Goal: Information Seeking & Learning: Learn about a topic

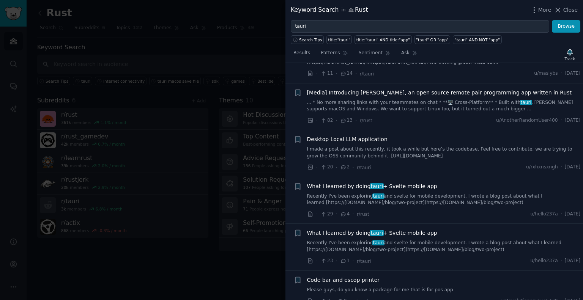
scroll to position [583, 0]
click at [569, 9] on span "Close" at bounding box center [570, 10] width 14 height 8
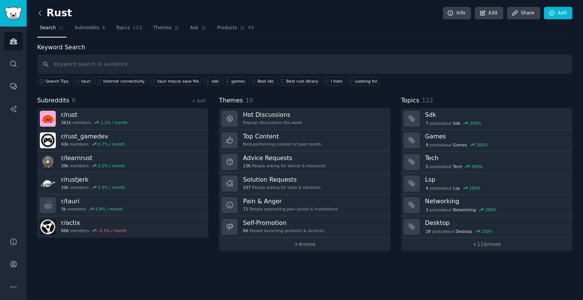
click at [39, 15] on icon at bounding box center [40, 13] width 8 height 8
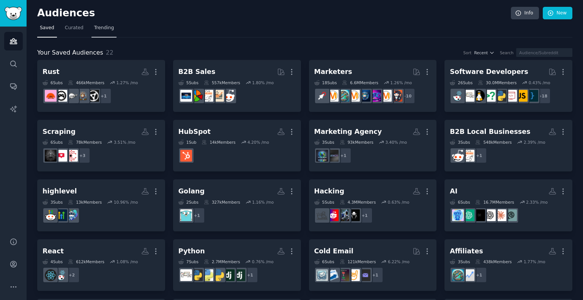
click at [103, 30] on span "Trending" at bounding box center [104, 28] width 20 height 7
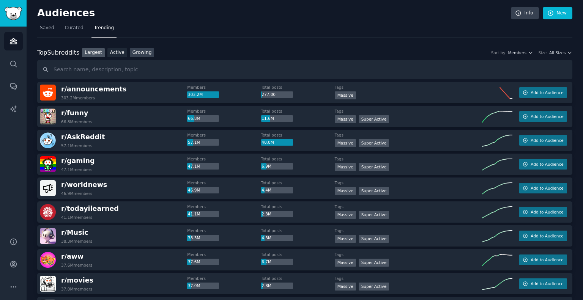
click at [137, 53] on link "Growing" at bounding box center [142, 52] width 25 height 9
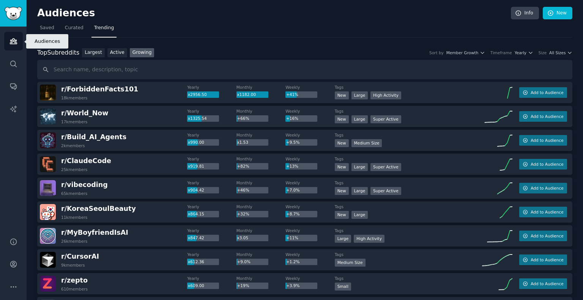
click at [8, 43] on link "Audiences" at bounding box center [13, 41] width 19 height 19
